Goal: Information Seeking & Learning: Learn about a topic

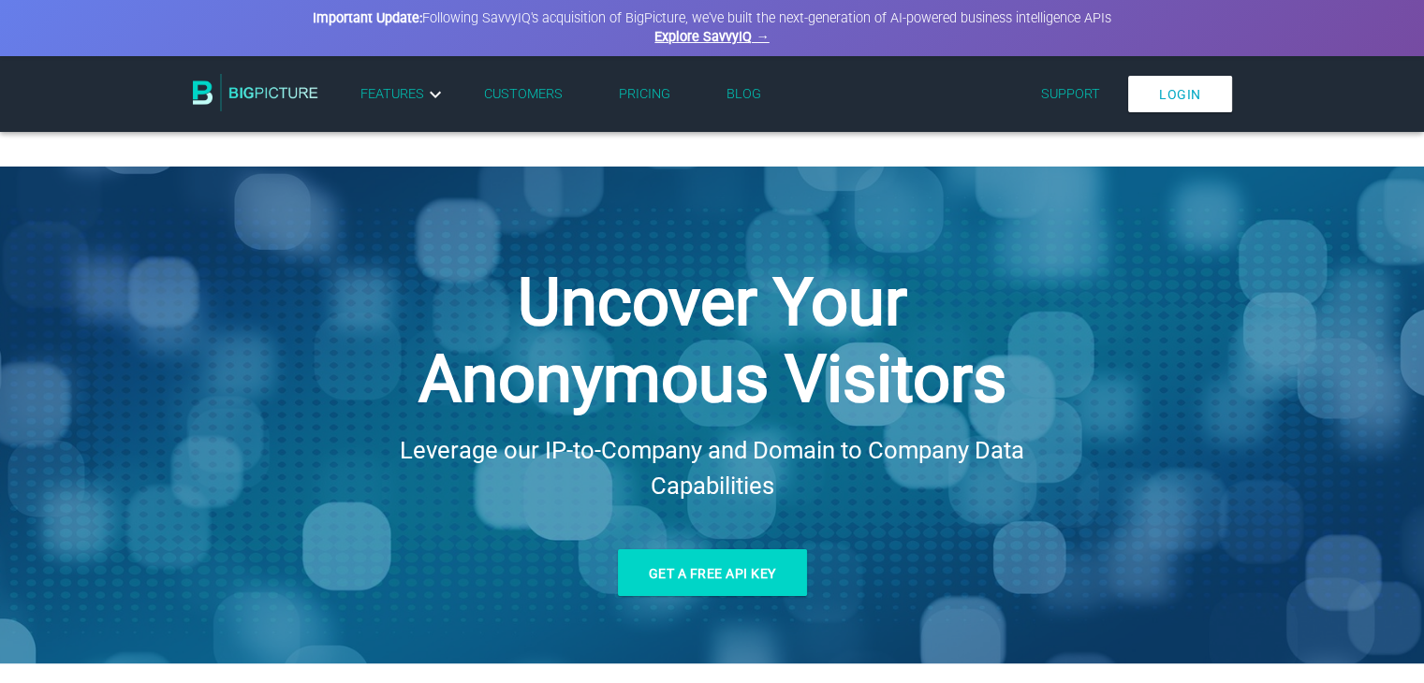
scroll to position [597, 0]
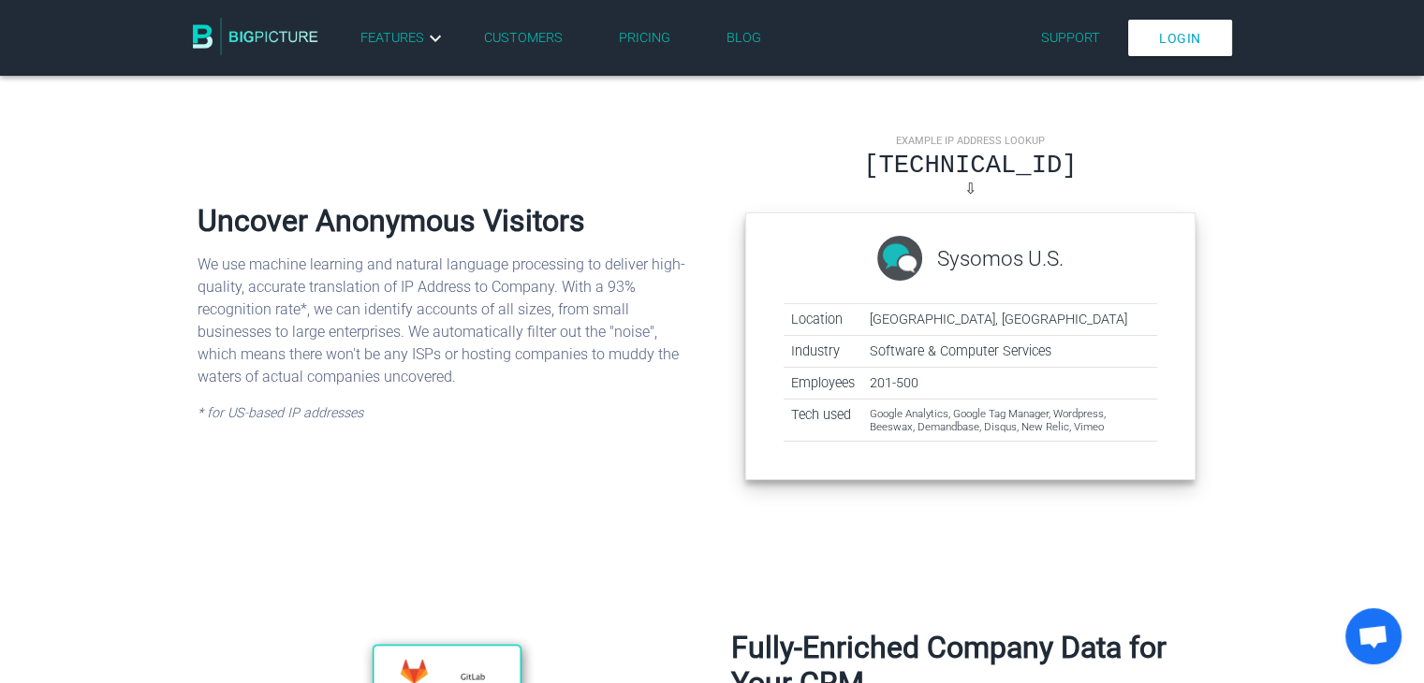
click at [962, 170] on div "[TECHNICAL_ID]" at bounding box center [970, 165] width 451 height 29
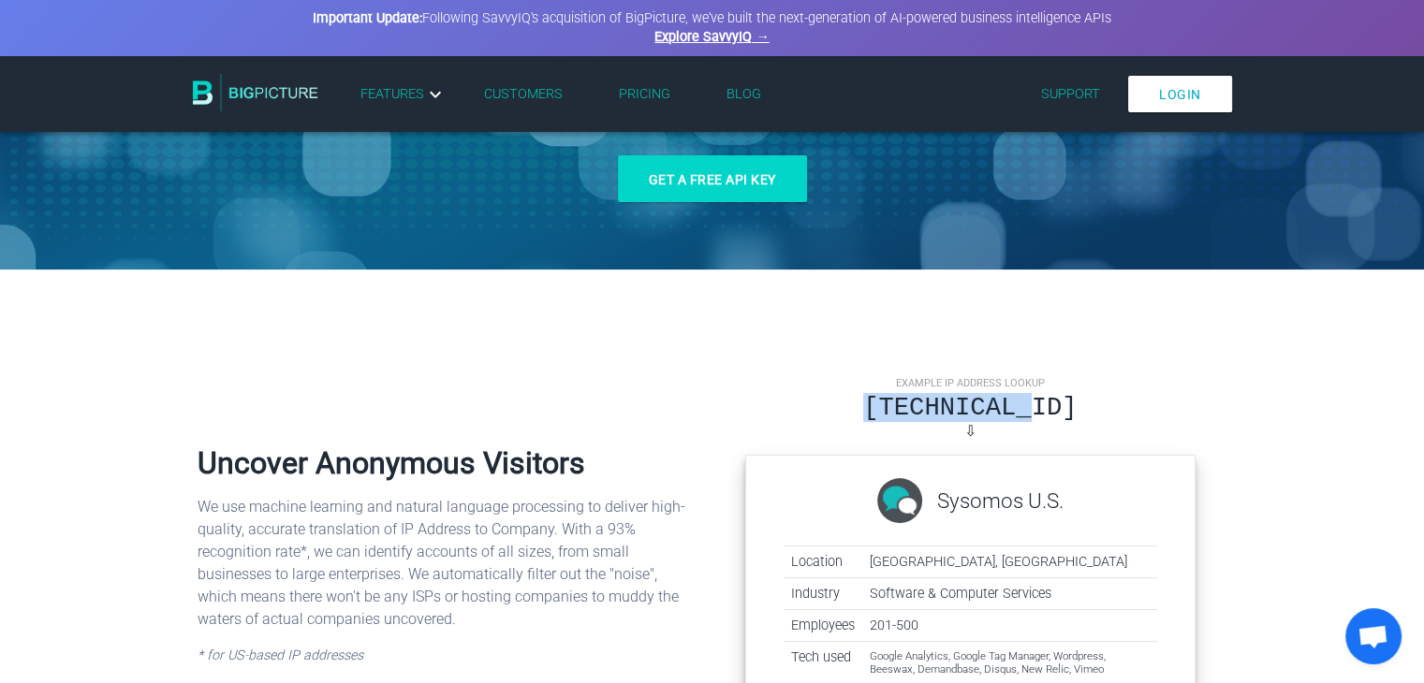
scroll to position [0, 0]
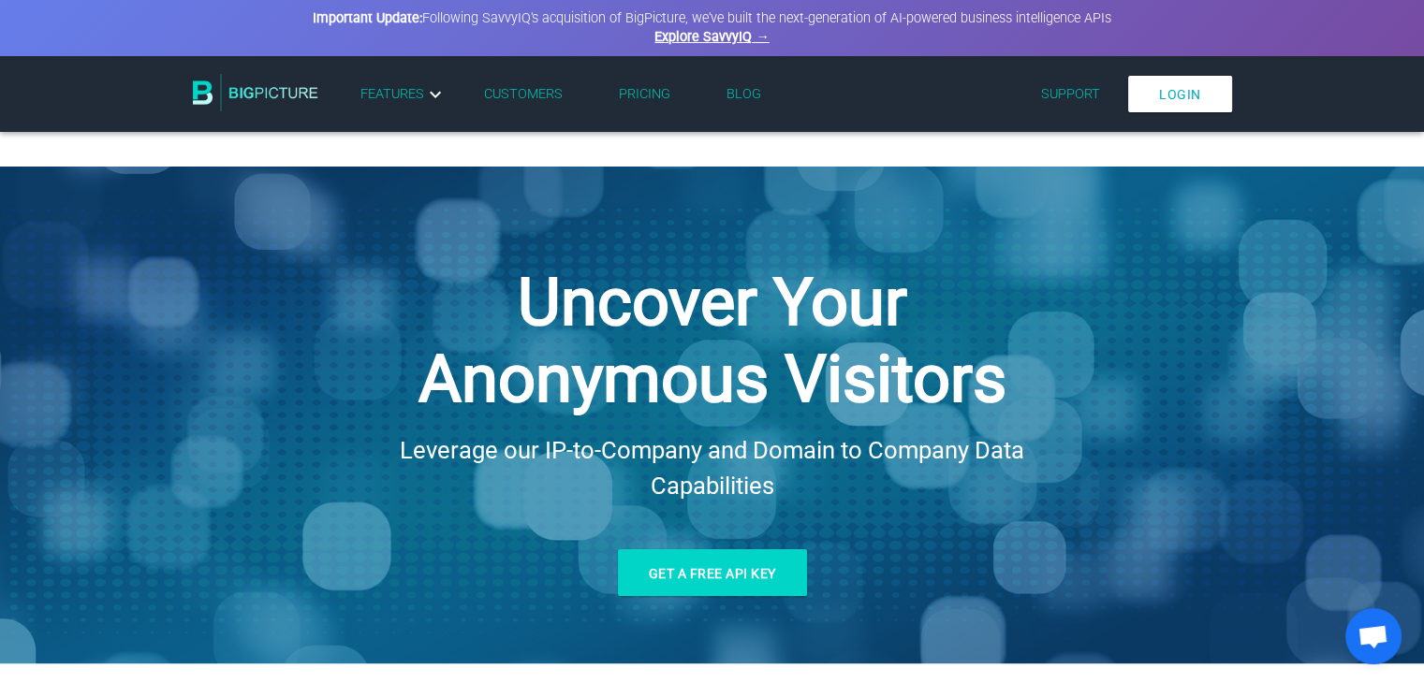
click at [660, 77] on div "Login Features Company Data API IP-to-Company Data API Name to Domain API Datas…" at bounding box center [782, 93] width 900 height 51
click at [654, 86] on link "Pricing" at bounding box center [644, 94] width 51 height 16
